Goal: Register for event/course

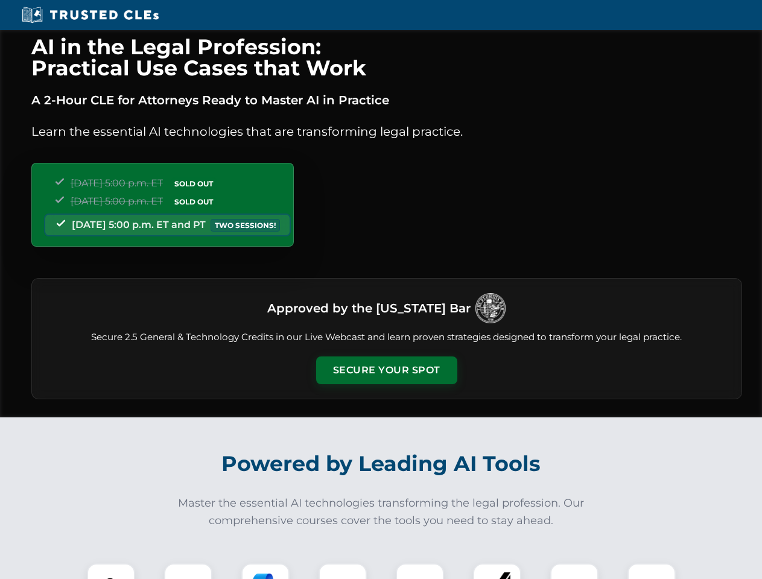
click at [386, 370] on button "Secure Your Spot" at bounding box center [386, 371] width 141 height 28
click at [111, 571] on img at bounding box center [111, 587] width 35 height 35
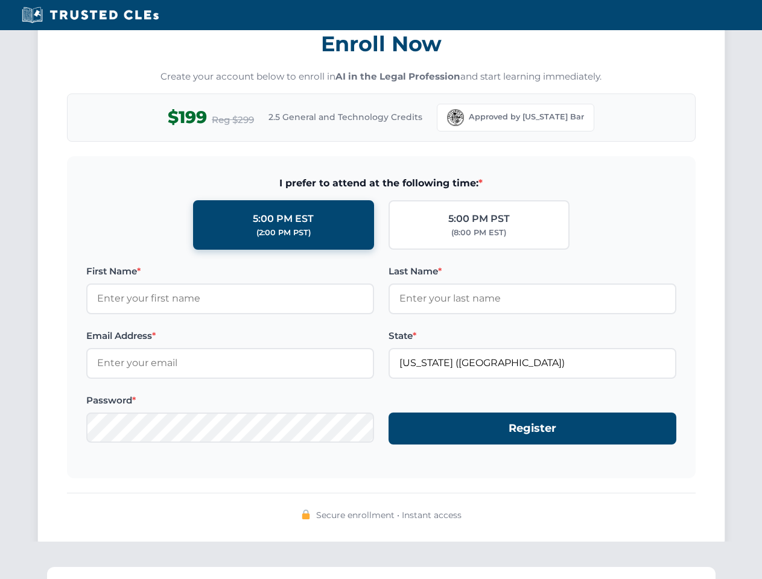
scroll to position [1184, 0]
